Goal: Task Accomplishment & Management: Manage account settings

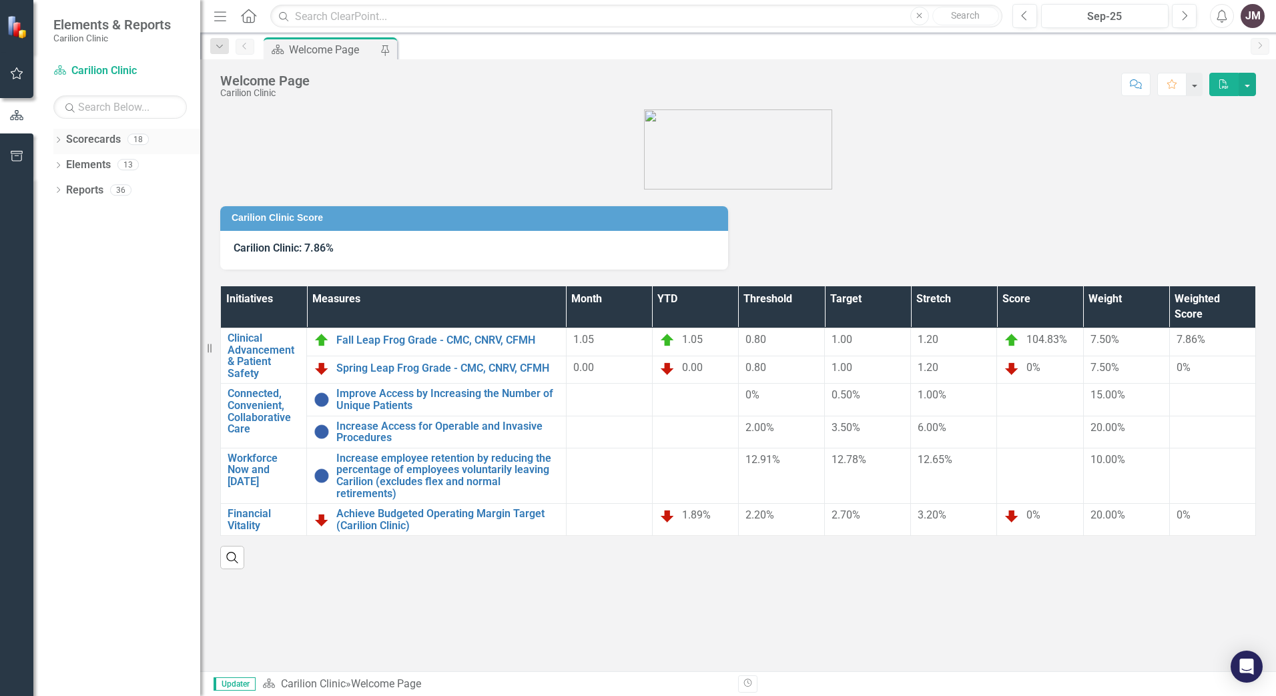
click at [54, 135] on div "Dropdown Scorecards 18" at bounding box center [126, 141] width 147 height 25
click at [58, 137] on icon at bounding box center [58, 140] width 3 height 6
click at [1024, 11] on icon "Previous" at bounding box center [1024, 16] width 7 height 12
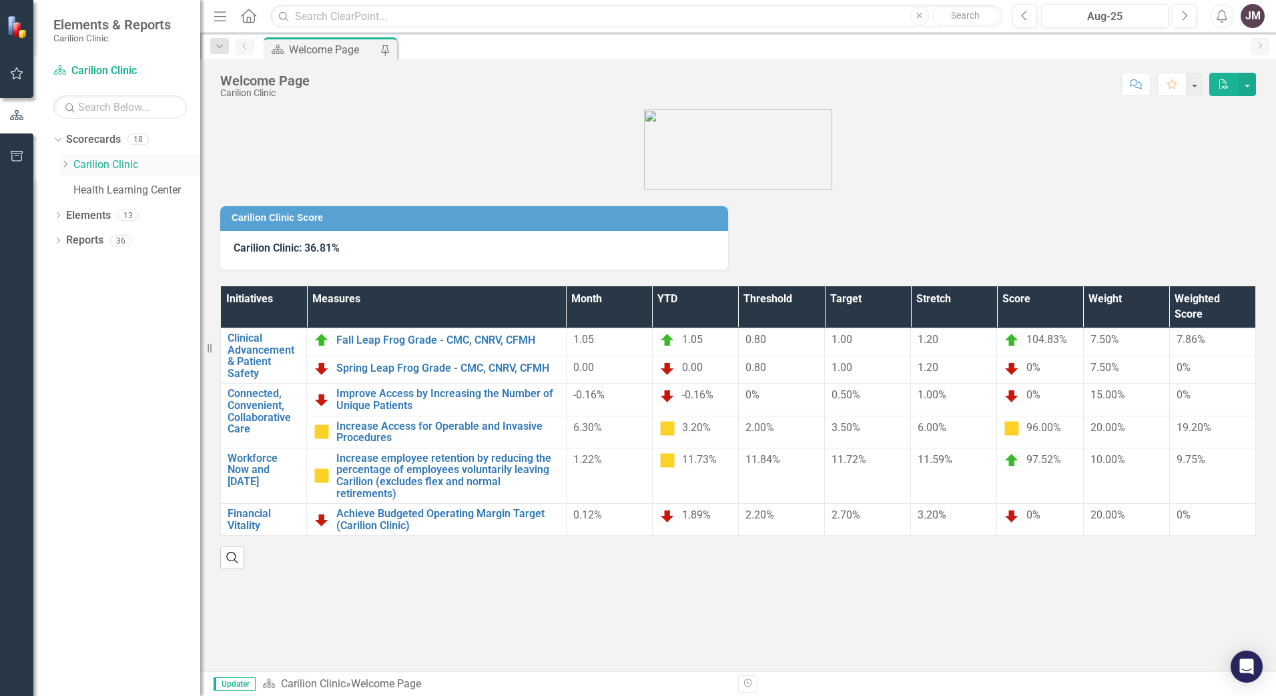
click at [66, 161] on icon "Dropdown" at bounding box center [65, 164] width 10 height 8
click at [113, 186] on link "Department of Surgery" at bounding box center [143, 190] width 113 height 15
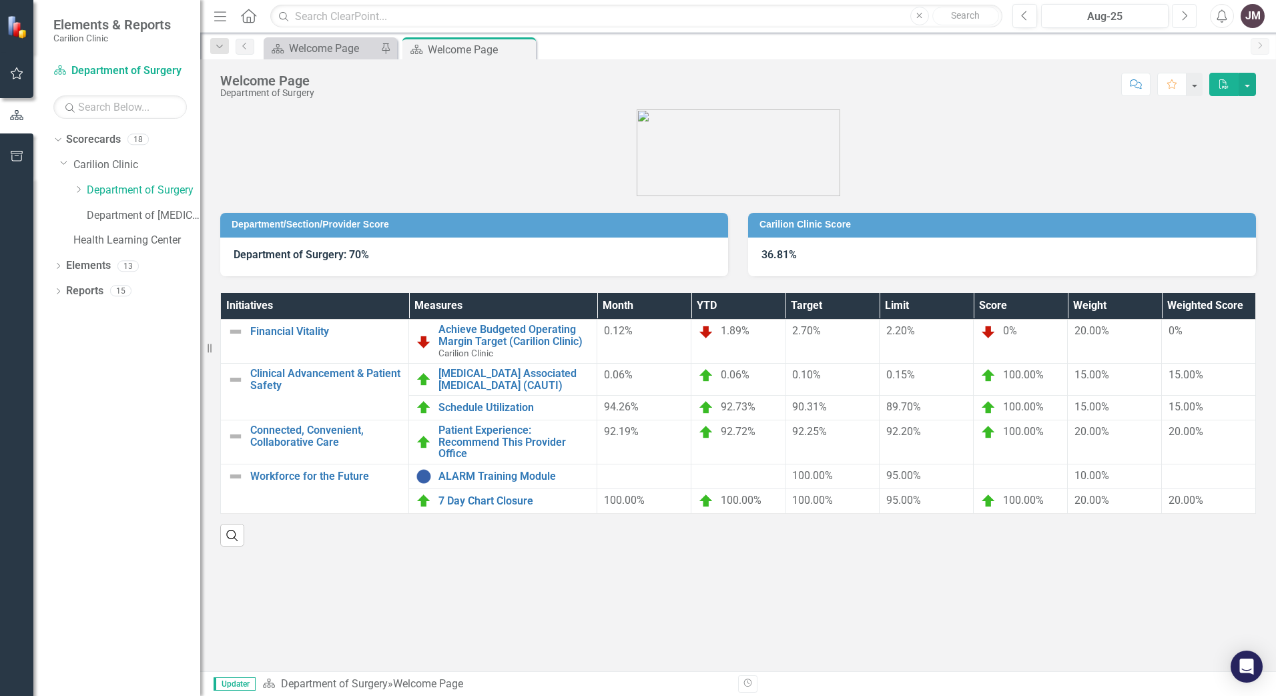
click at [1188, 17] on button "Next" at bounding box center [1184, 16] width 25 height 24
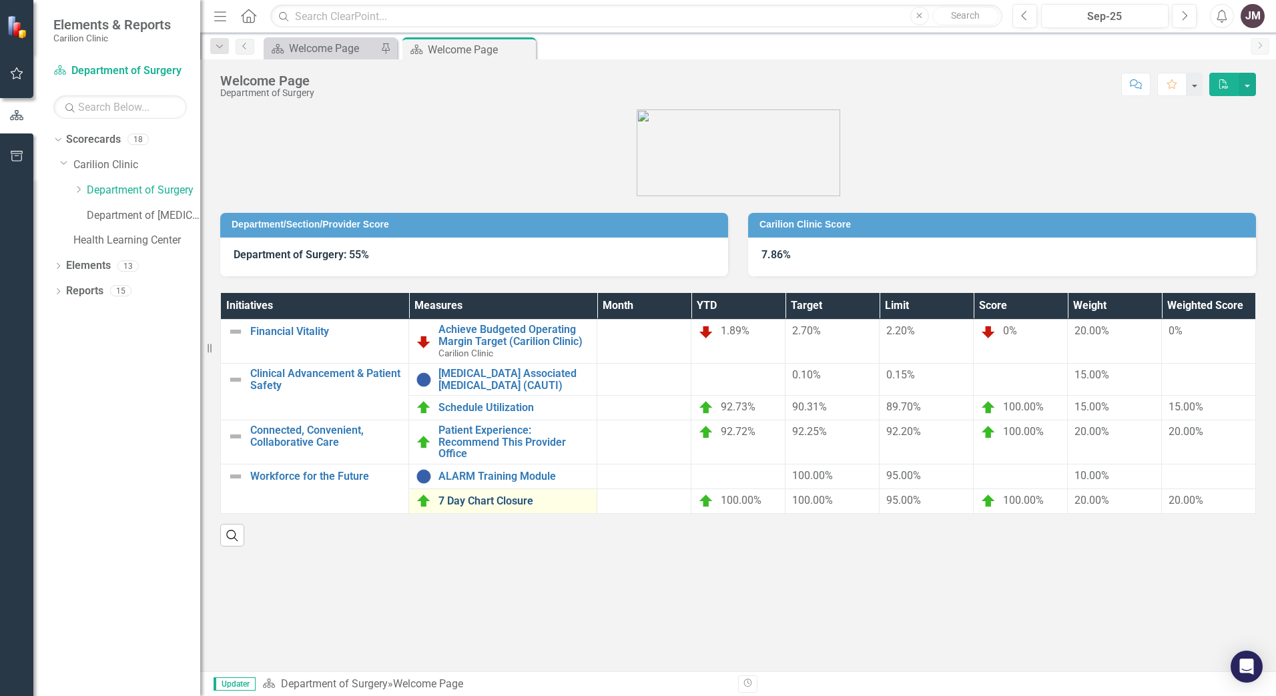
click at [496, 498] on link "7 Day Chart Closure" at bounding box center [513, 501] width 151 height 12
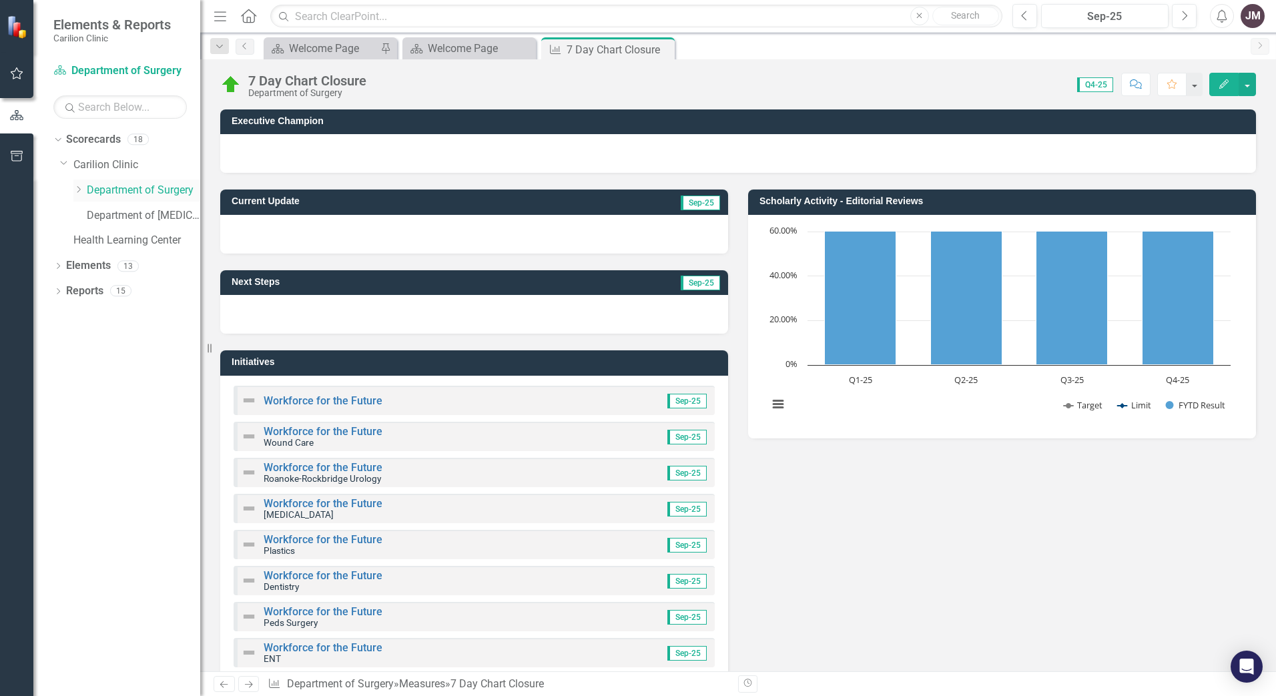
click at [152, 187] on link "Department of Surgery" at bounding box center [143, 190] width 113 height 15
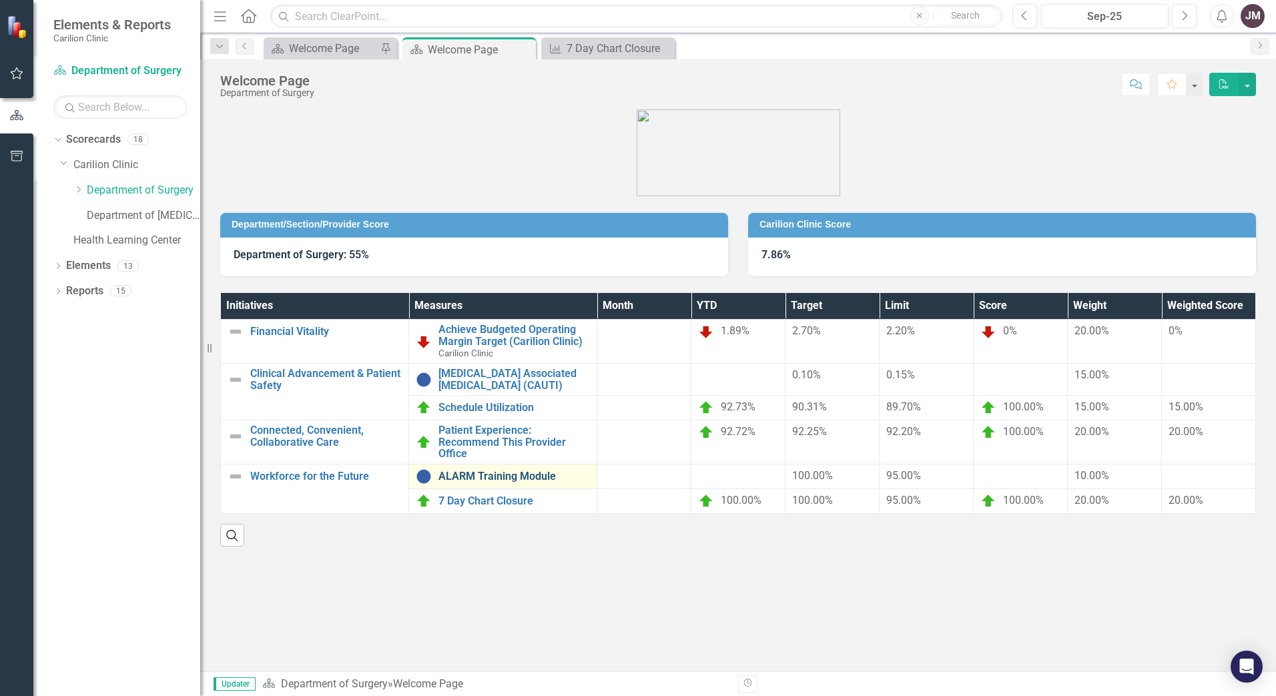
click at [512, 476] on link "ALARM Training Module" at bounding box center [513, 476] width 151 height 12
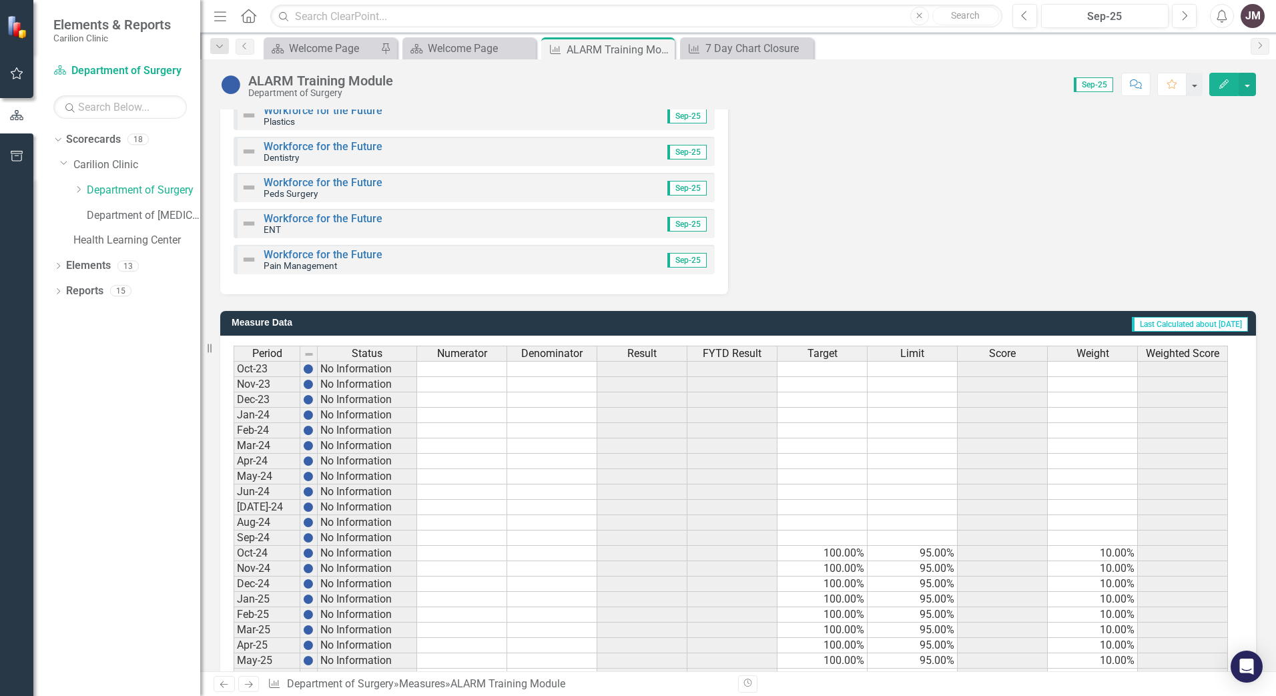
scroll to position [521, 0]
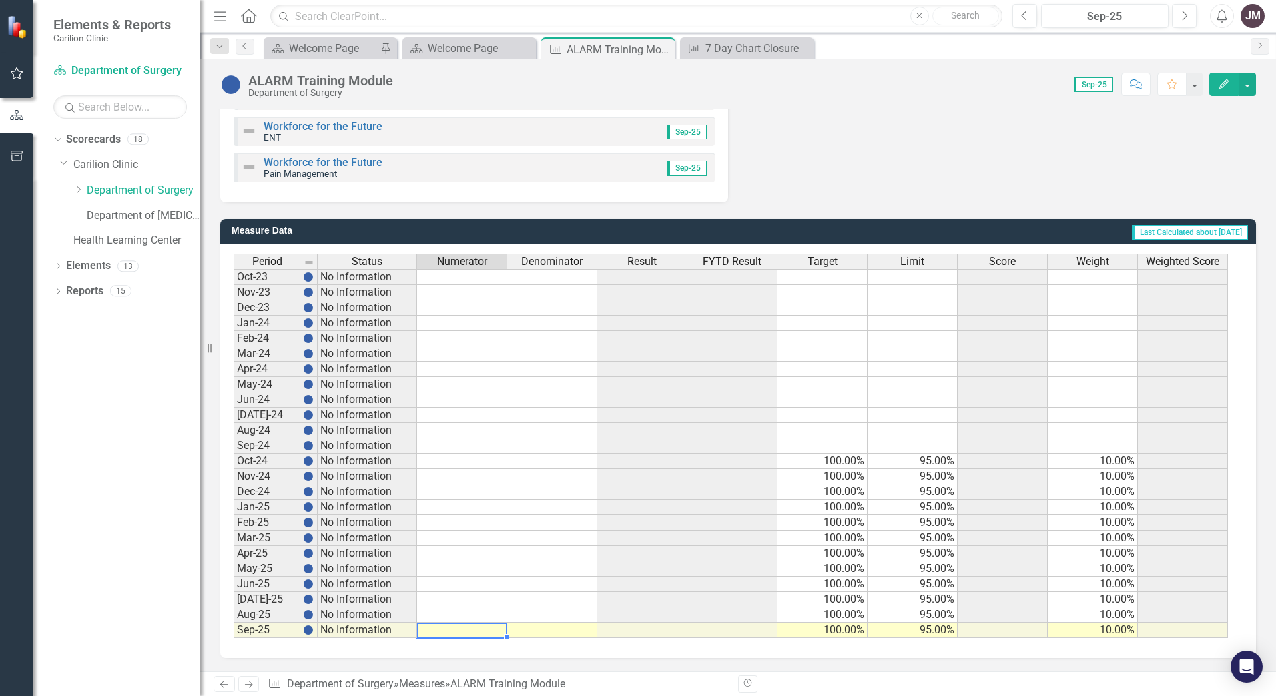
click at [469, 630] on td at bounding box center [462, 629] width 90 height 15
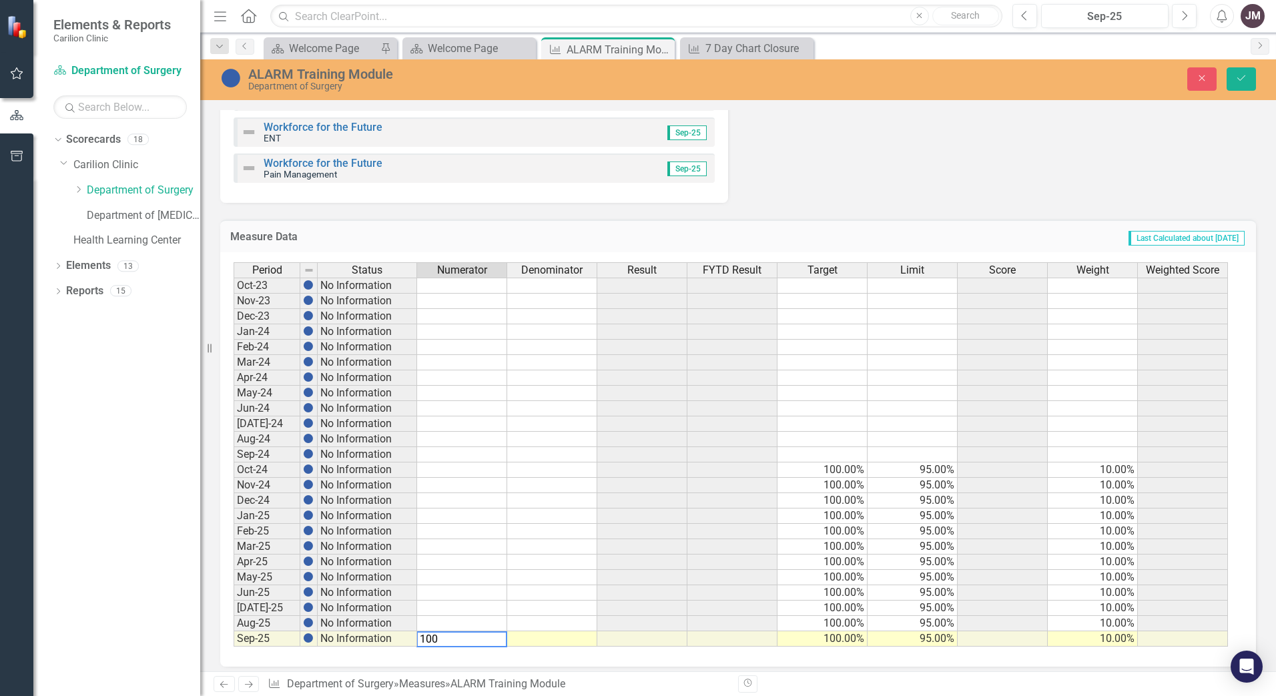
type textarea "100"
click at [577, 636] on td at bounding box center [552, 638] width 90 height 15
type textarea "100"
click at [1240, 79] on icon "Save" at bounding box center [1241, 77] width 12 height 9
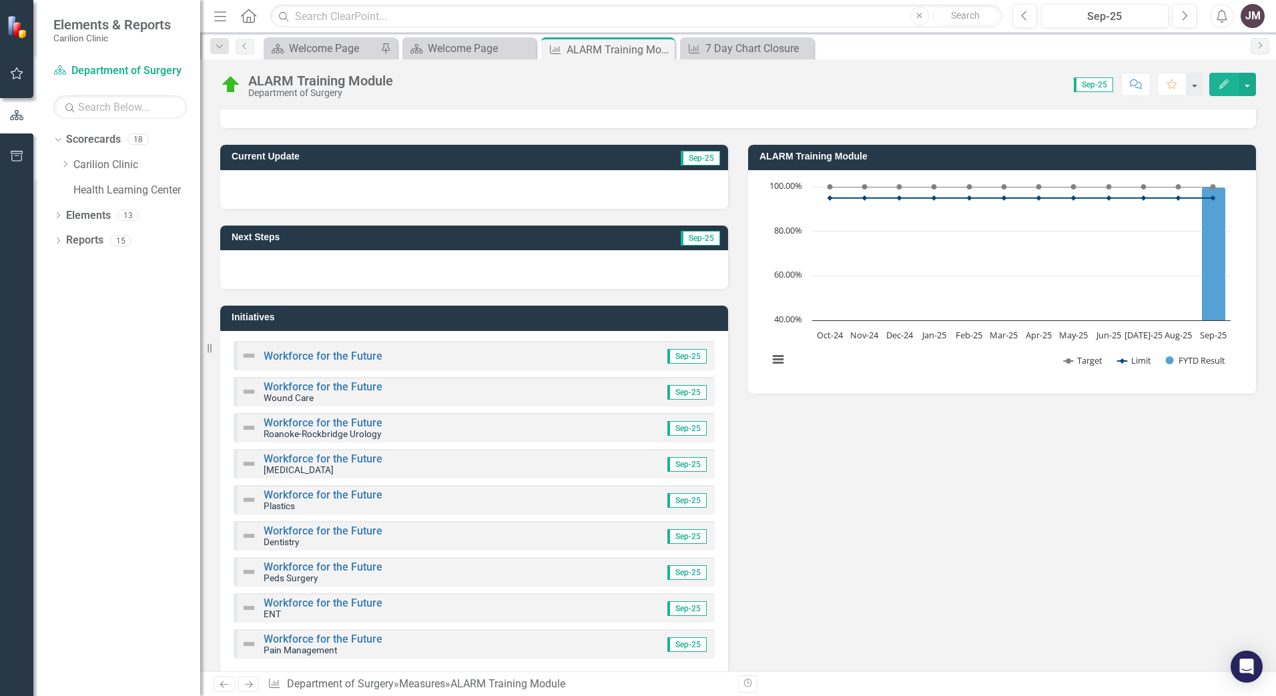
scroll to position [0, 0]
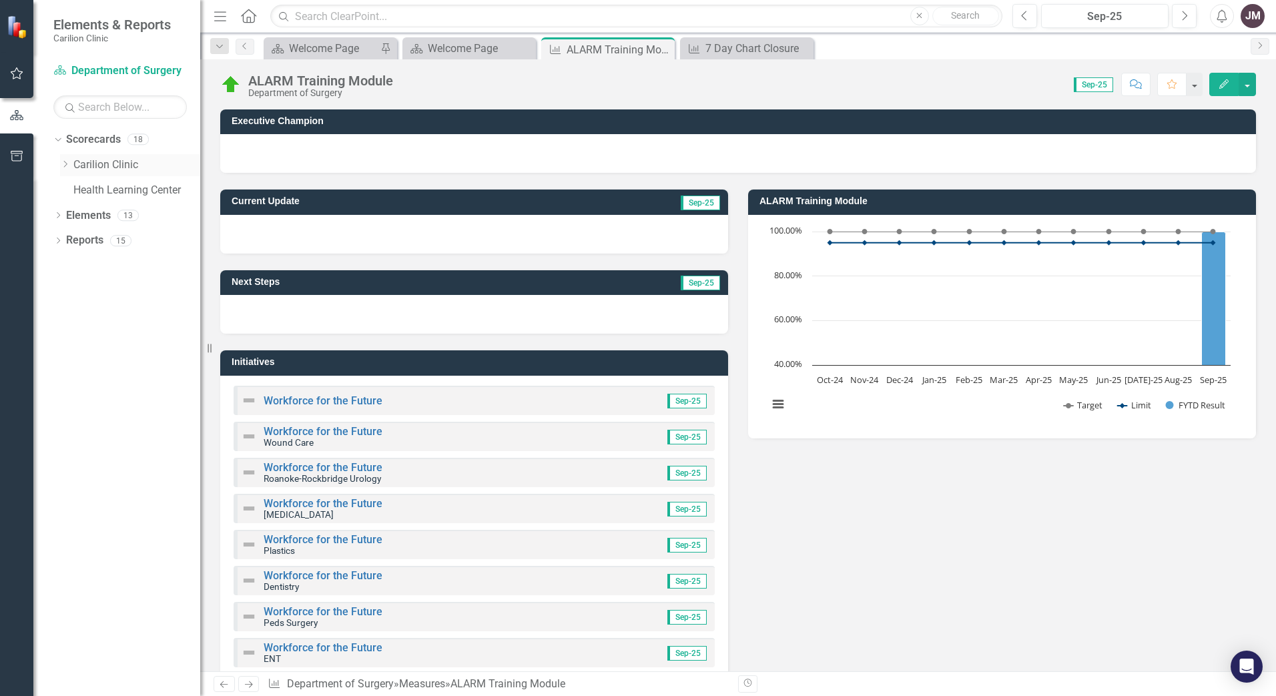
click at [63, 160] on icon "Dropdown" at bounding box center [65, 164] width 10 height 8
click at [119, 187] on link "Department of Surgery" at bounding box center [143, 190] width 113 height 15
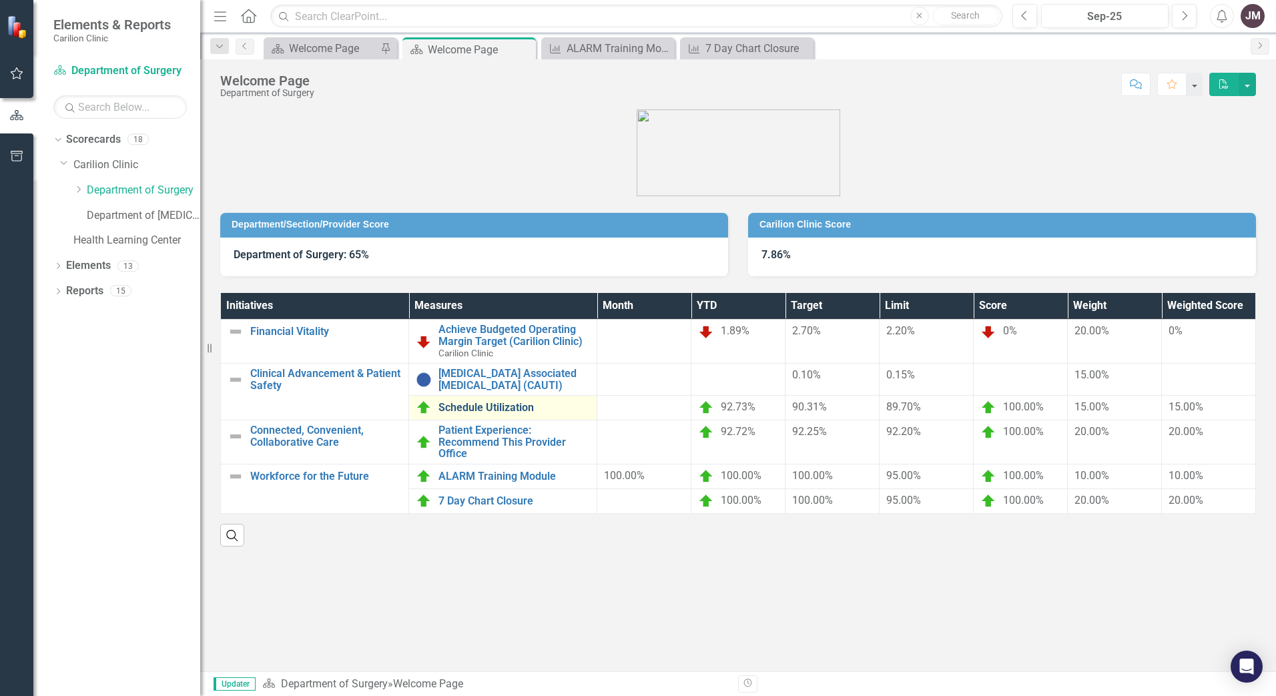
click at [458, 408] on link "Schedule Utilization" at bounding box center [513, 408] width 151 height 12
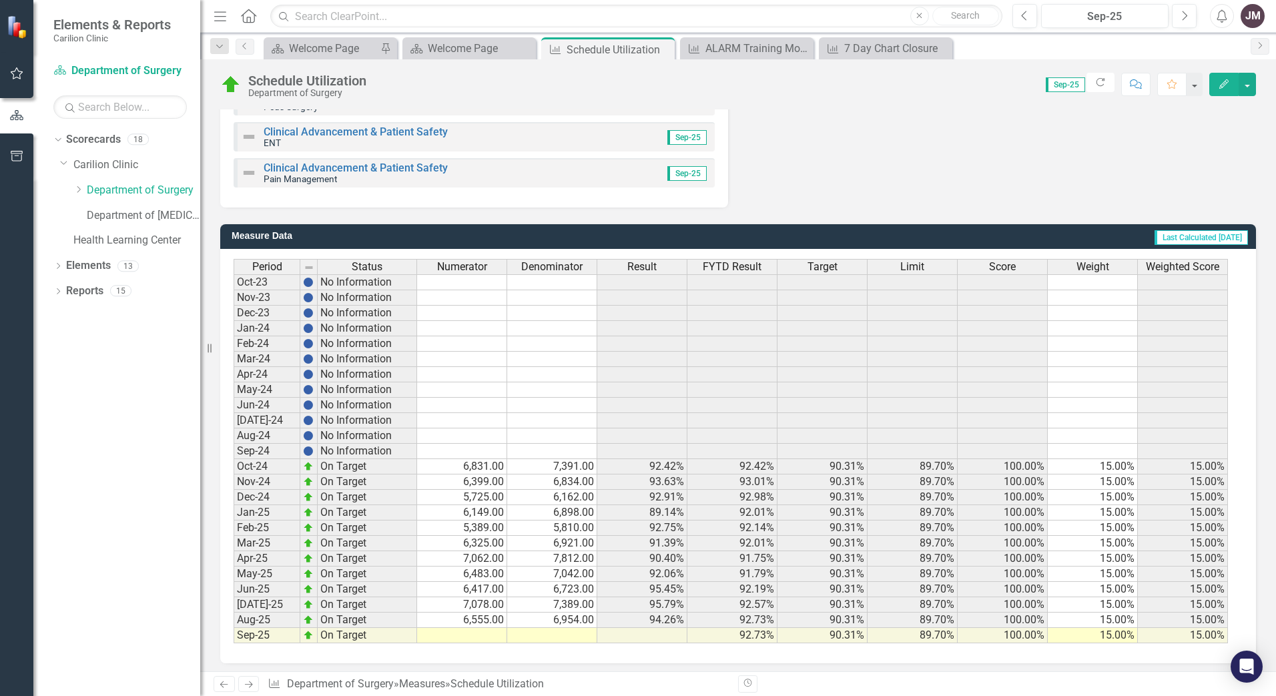
scroll to position [557, 0]
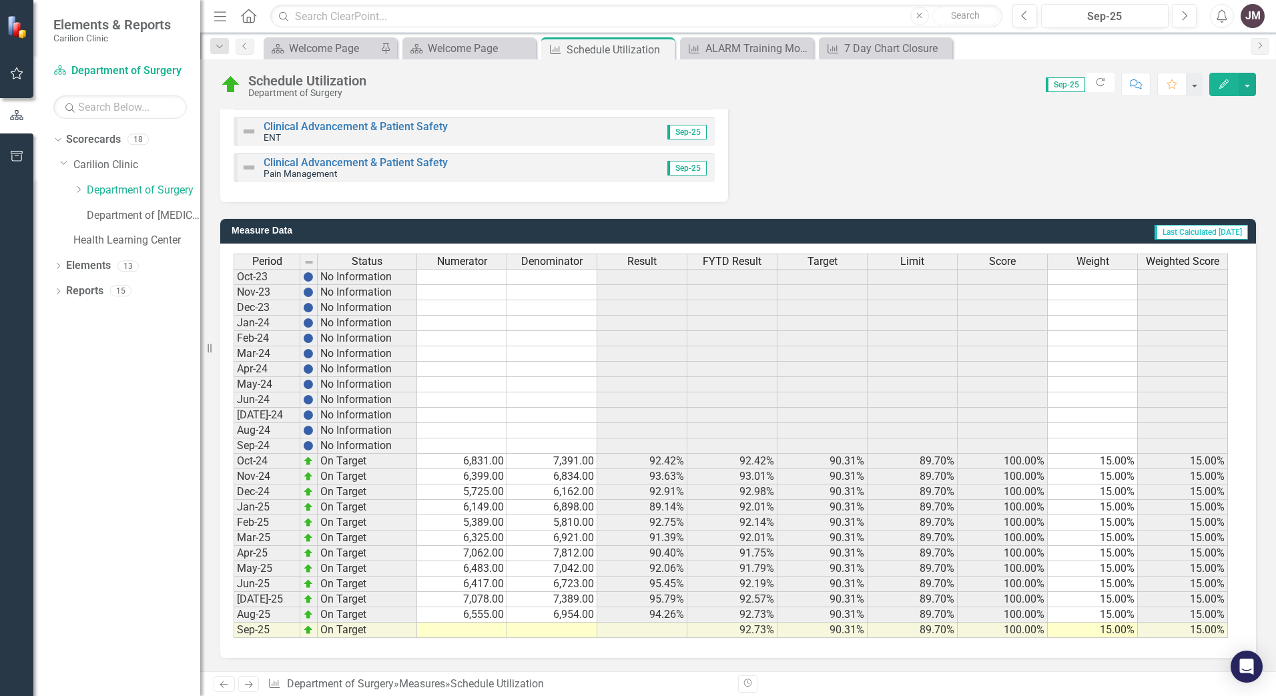
click at [482, 628] on td at bounding box center [462, 629] width 90 height 15
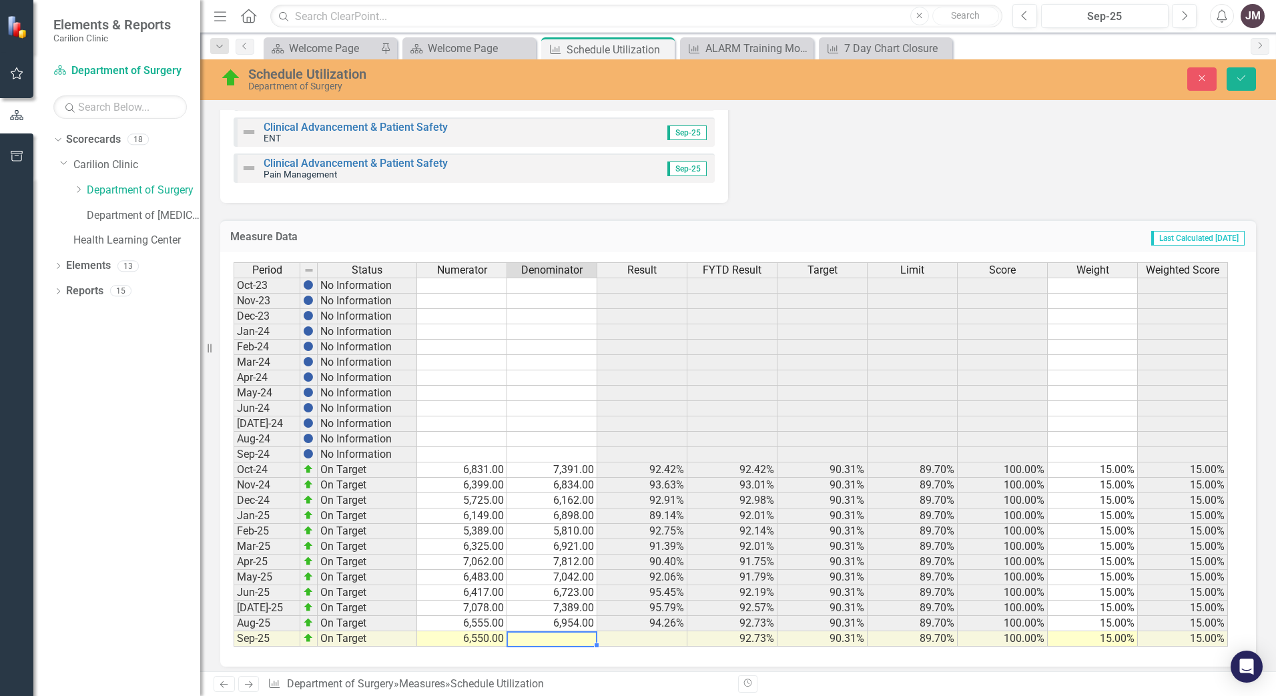
click at [532, 636] on td at bounding box center [552, 638] width 90 height 15
type textarea "6992"
click at [867, 204] on div "Measure Data Last Calculated [DATE] Period Status Numerator Denominator Result …" at bounding box center [737, 435] width 1055 height 464
click at [1242, 78] on icon "submit" at bounding box center [1241, 77] width 8 height 5
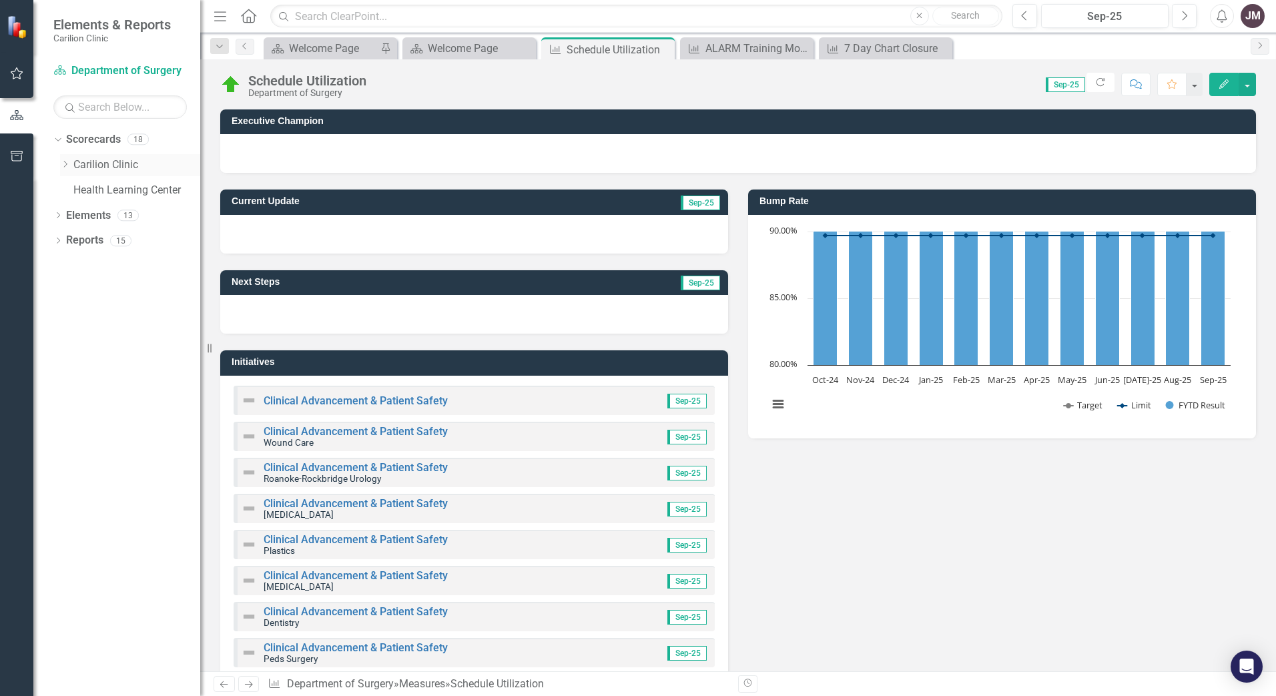
click at [63, 159] on div "Dropdown" at bounding box center [65, 164] width 10 height 11
click at [129, 187] on link "Department of Surgery" at bounding box center [143, 190] width 113 height 15
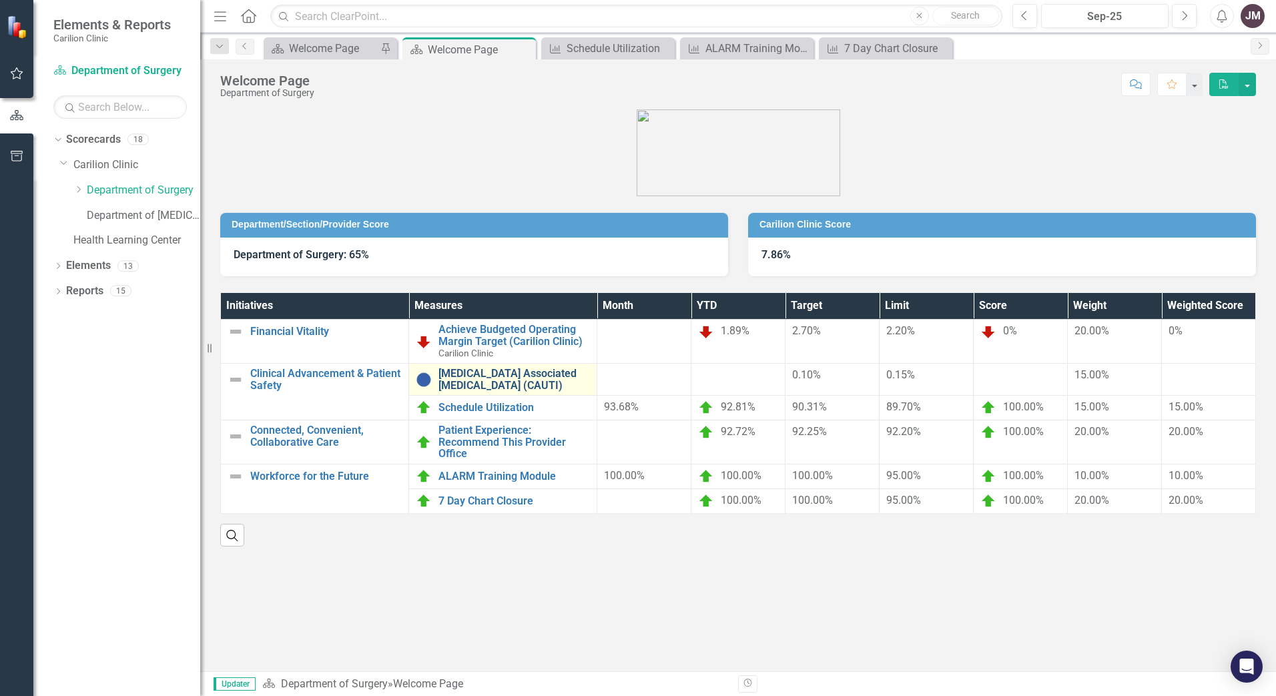
click at [476, 376] on link "[MEDICAL_DATA] Associated [MEDICAL_DATA] (CAUTI)" at bounding box center [513, 379] width 151 height 23
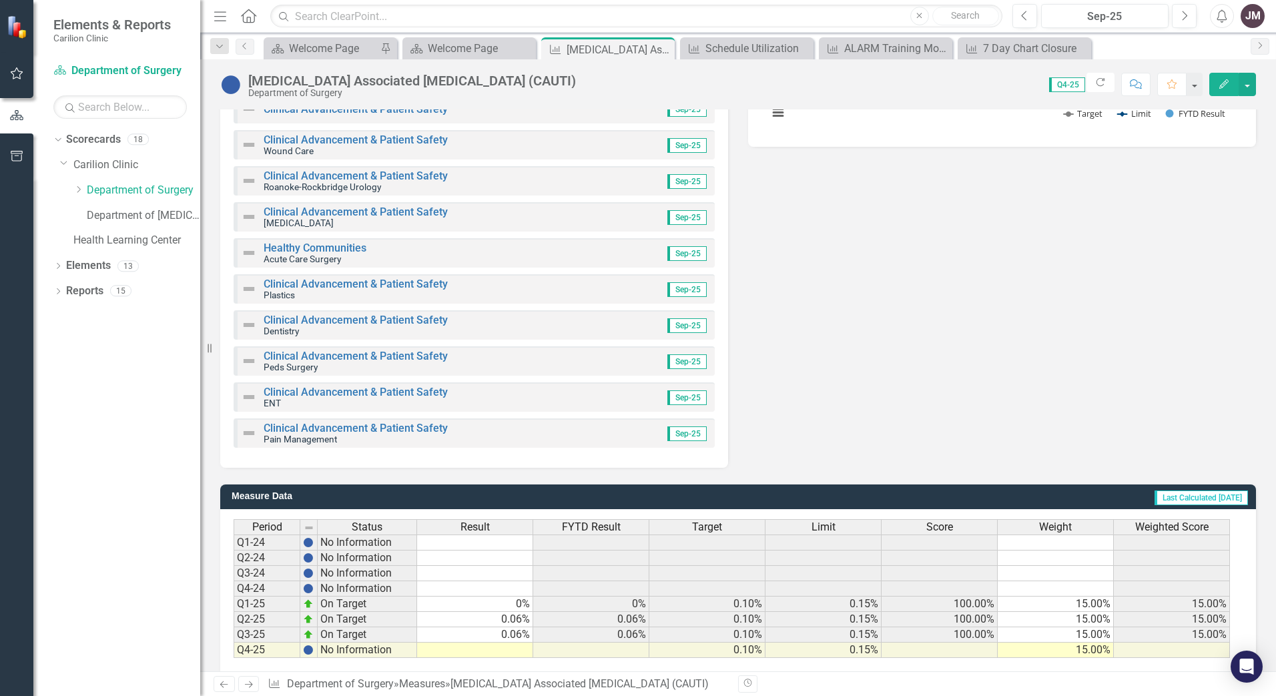
scroll to position [312, 0]
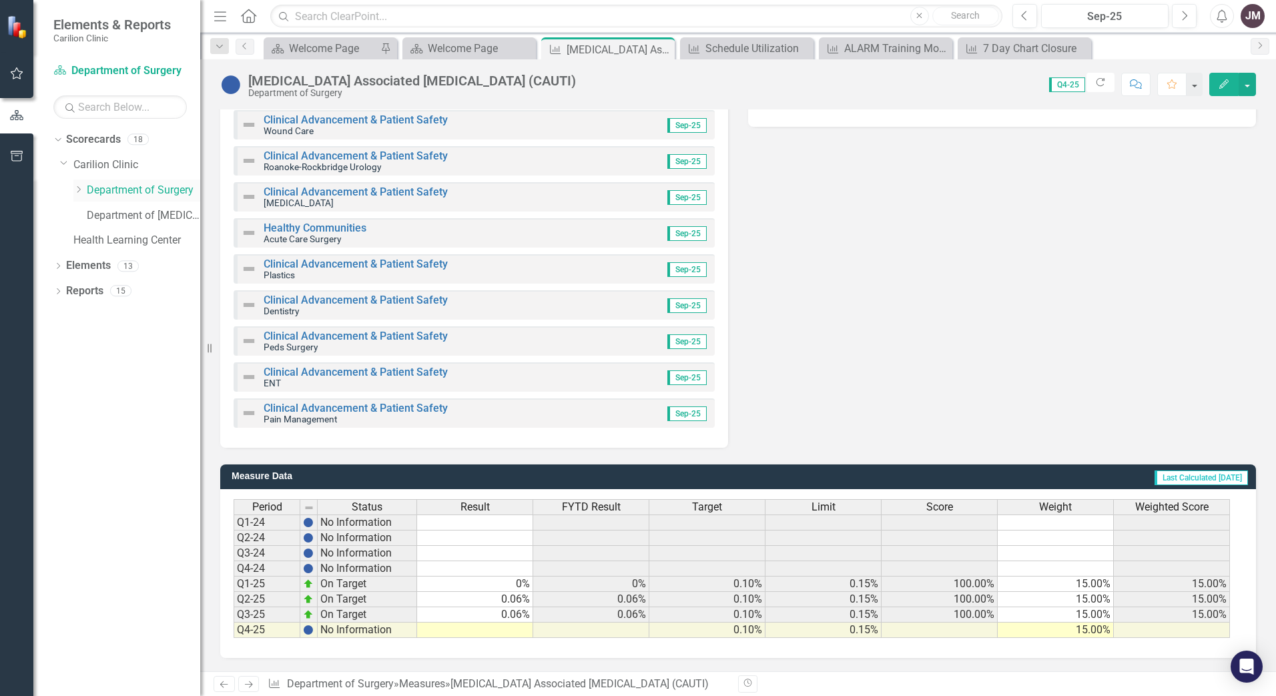
click at [127, 191] on link "Department of Surgery" at bounding box center [143, 190] width 113 height 15
